Goal: Navigation & Orientation: Go to known website

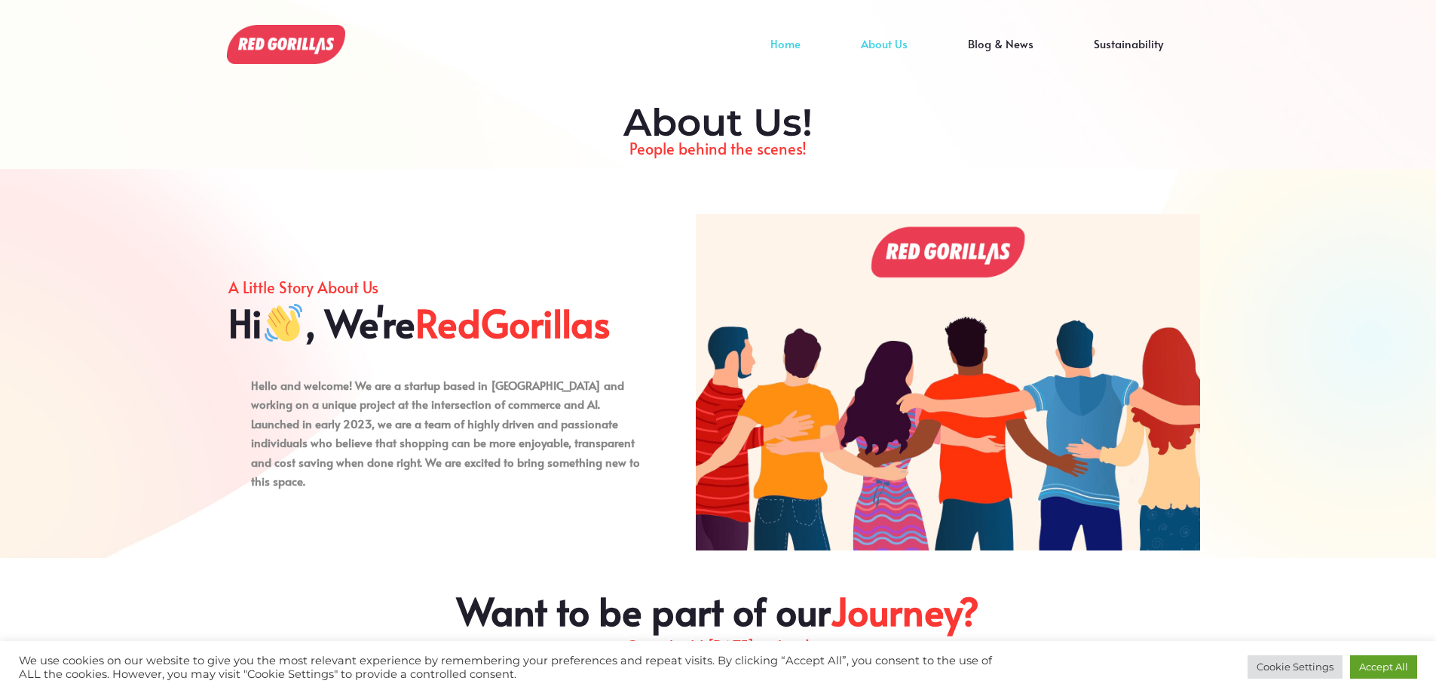
click at [799, 45] on link "Home" at bounding box center [785, 55] width 90 height 23
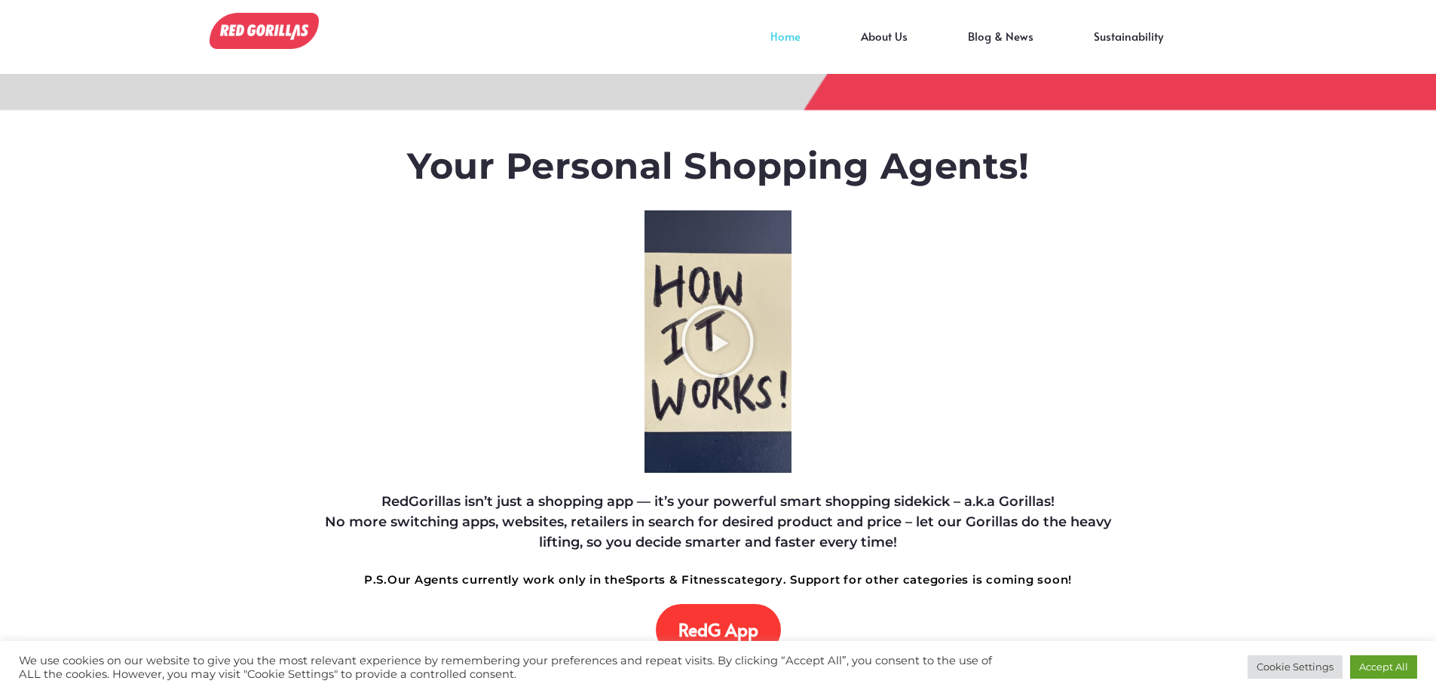
click at [274, 29] on img at bounding box center [264, 31] width 109 height 36
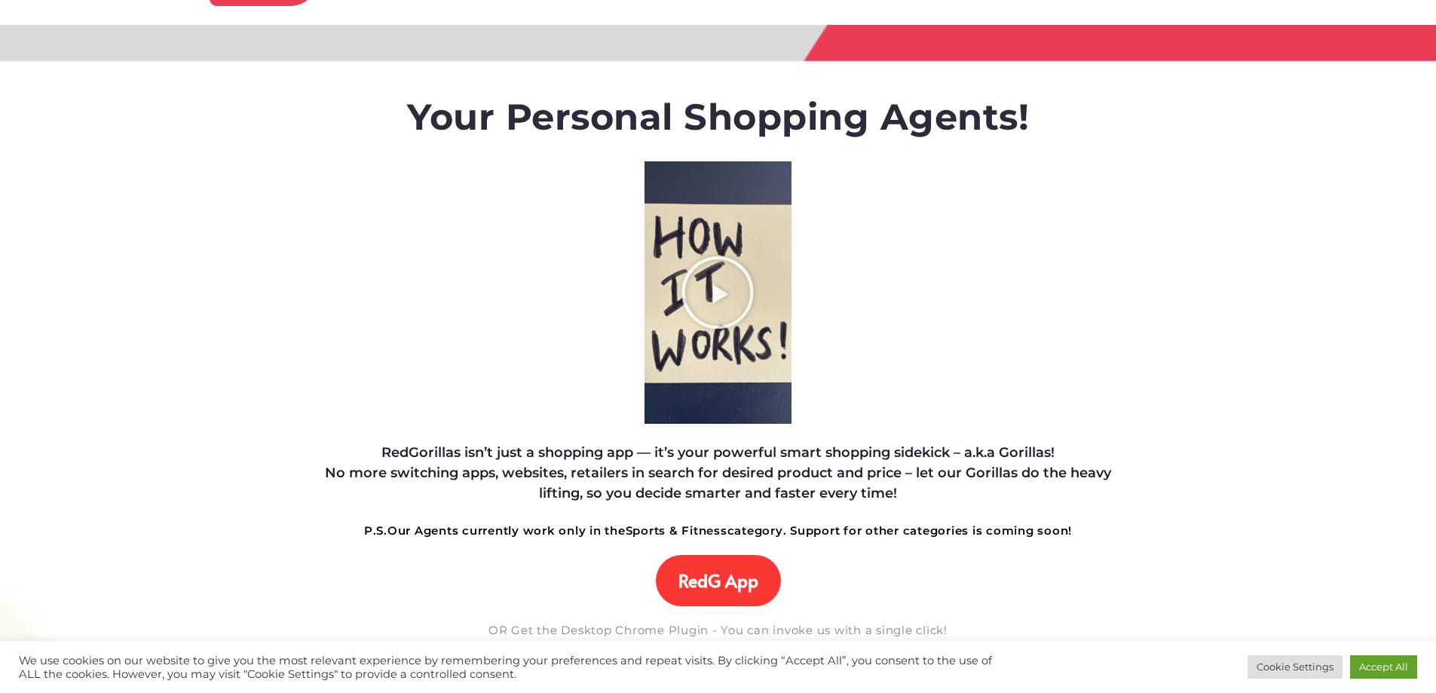
scroll to position [75, 0]
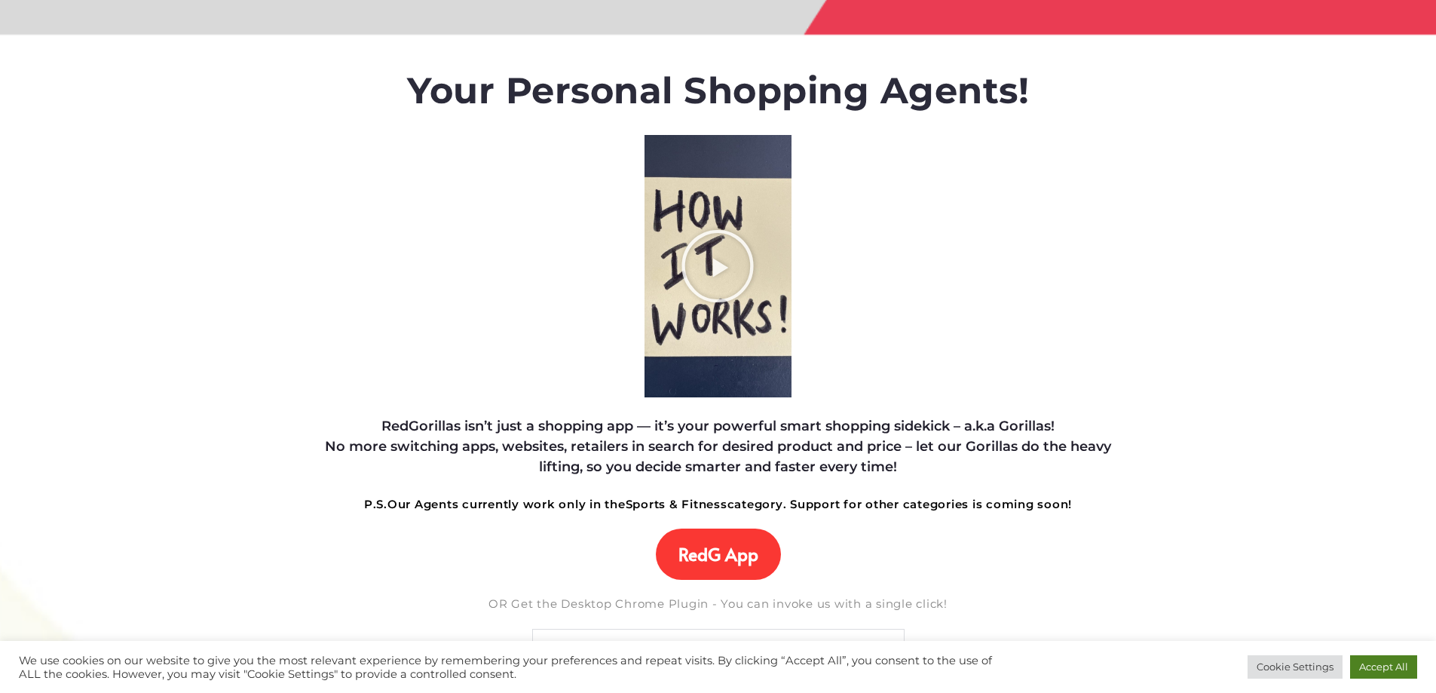
drag, startPoint x: 1405, startPoint y: 665, endPoint x: 1318, endPoint y: 633, distance: 93.0
click at [1396, 662] on link "Accept All" at bounding box center [1383, 666] width 67 height 23
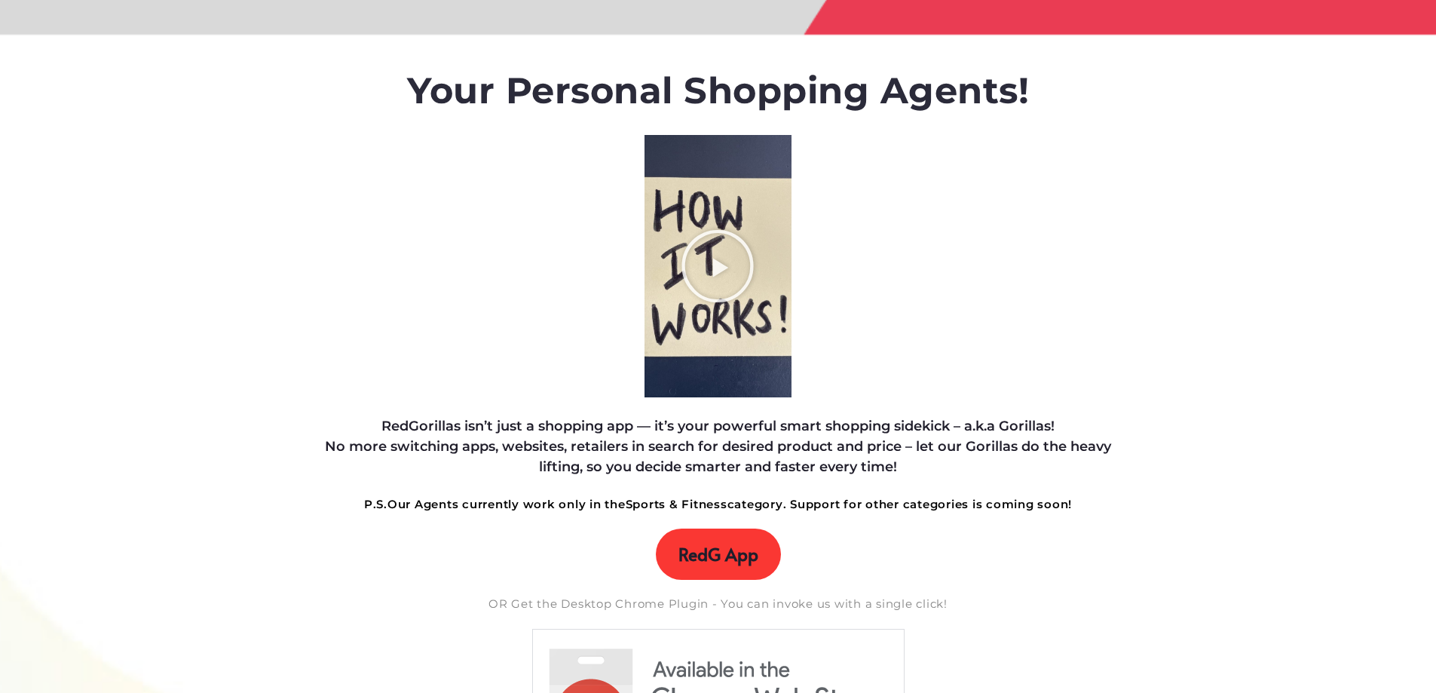
click at [710, 559] on span "RedG App" at bounding box center [719, 554] width 80 height 21
